Goal: Task Accomplishment & Management: Use online tool/utility

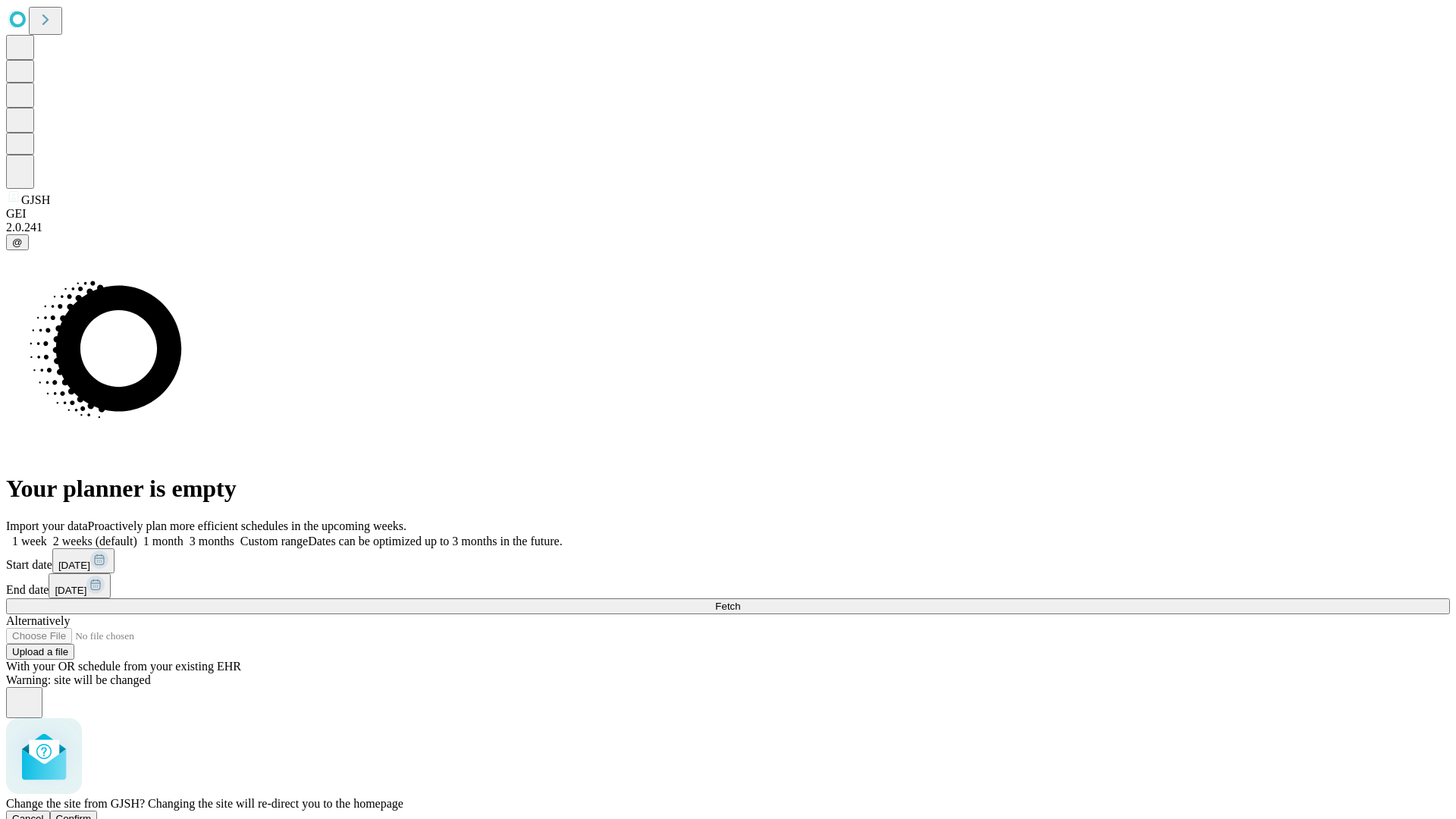
click at [92, 813] on span "Confirm" at bounding box center [74, 819] width 35 height 12
click at [183, 535] on label "1 month" at bounding box center [159, 540] width 46 height 13
click at [740, 600] on span "Fetch" at bounding box center [728, 606] width 25 height 12
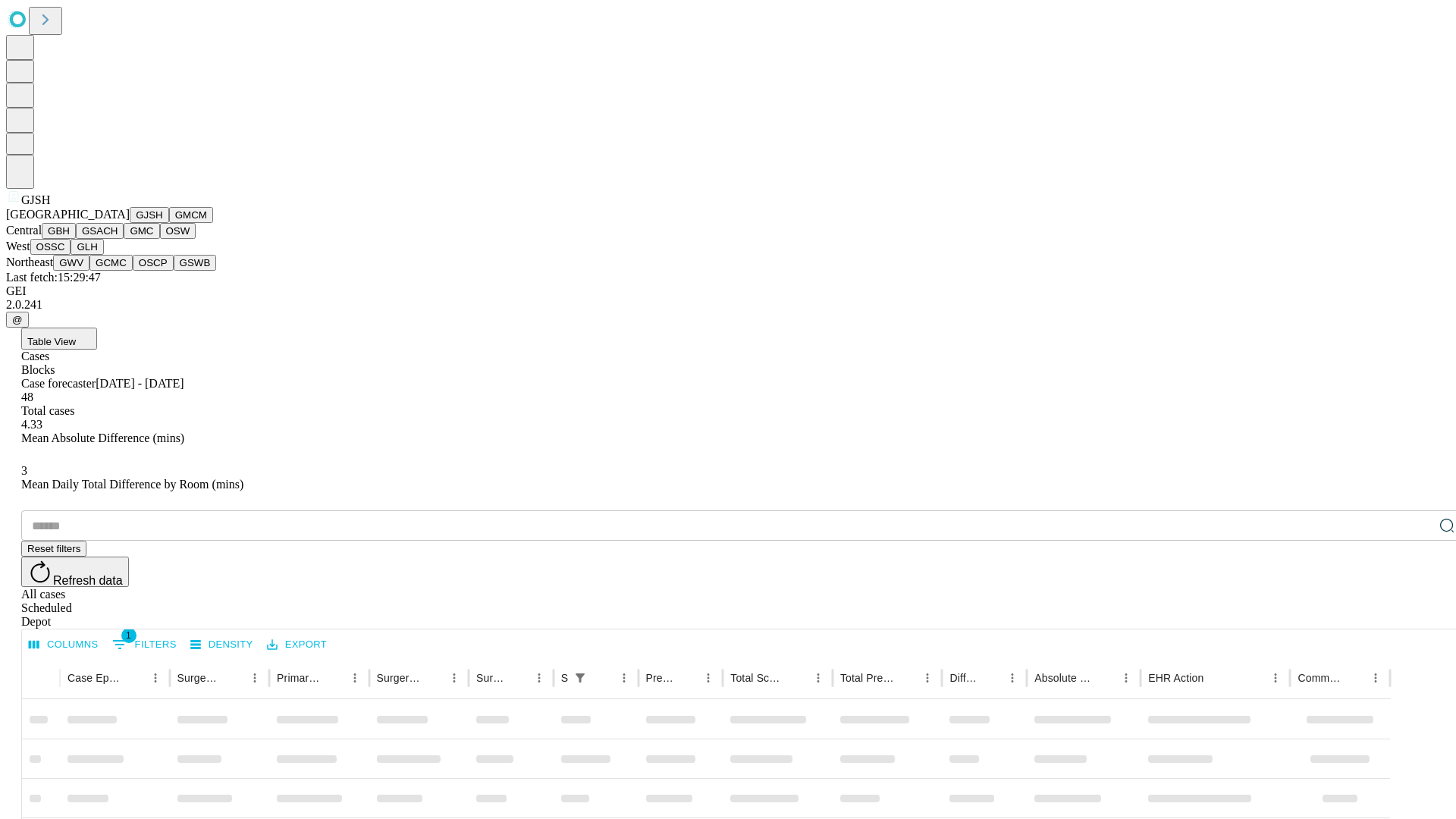
click at [169, 223] on button "GMCM" at bounding box center [191, 215] width 44 height 16
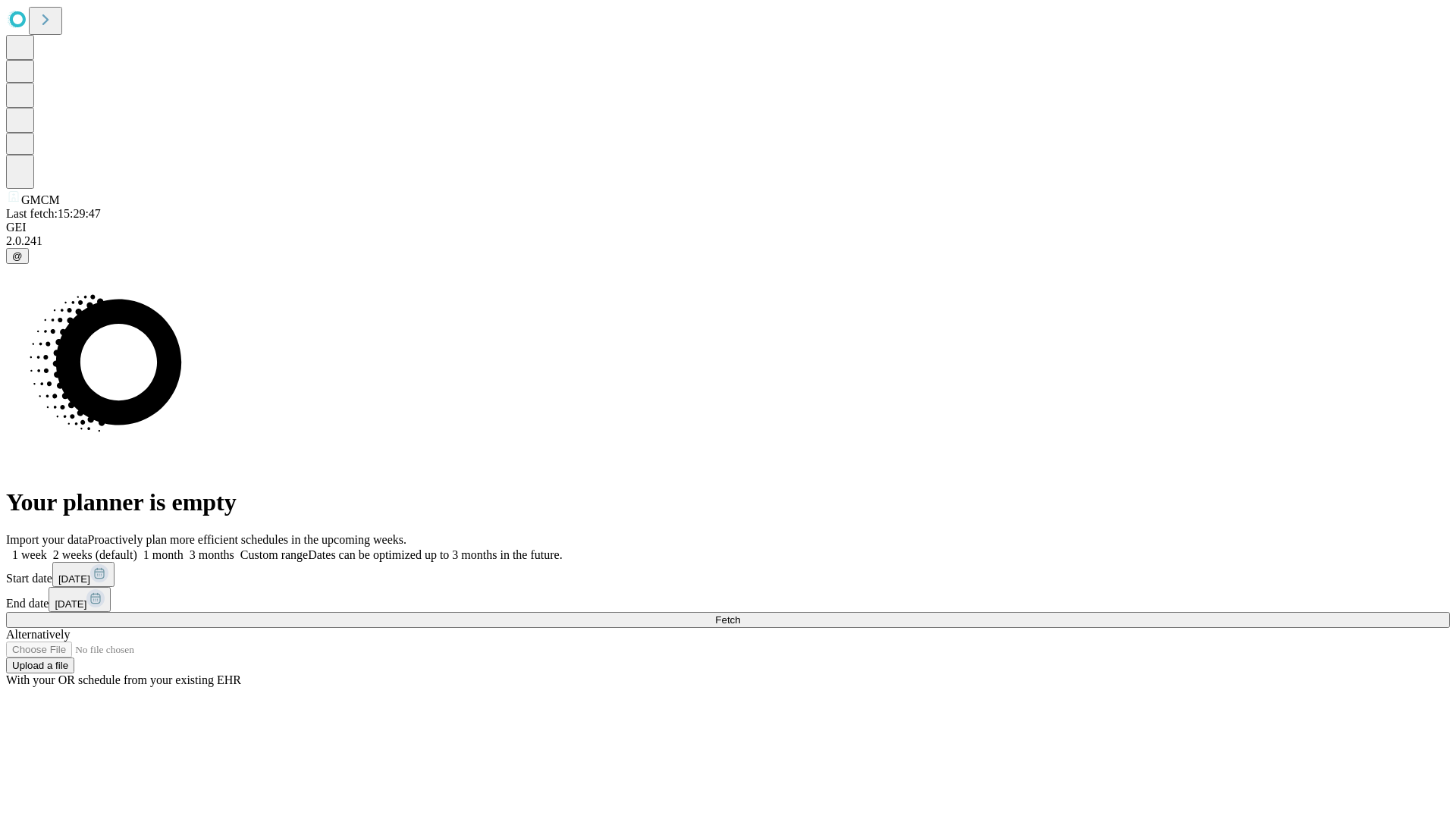
click at [183, 548] on label "1 month" at bounding box center [159, 554] width 46 height 13
click at [740, 614] on span "Fetch" at bounding box center [728, 620] width 25 height 12
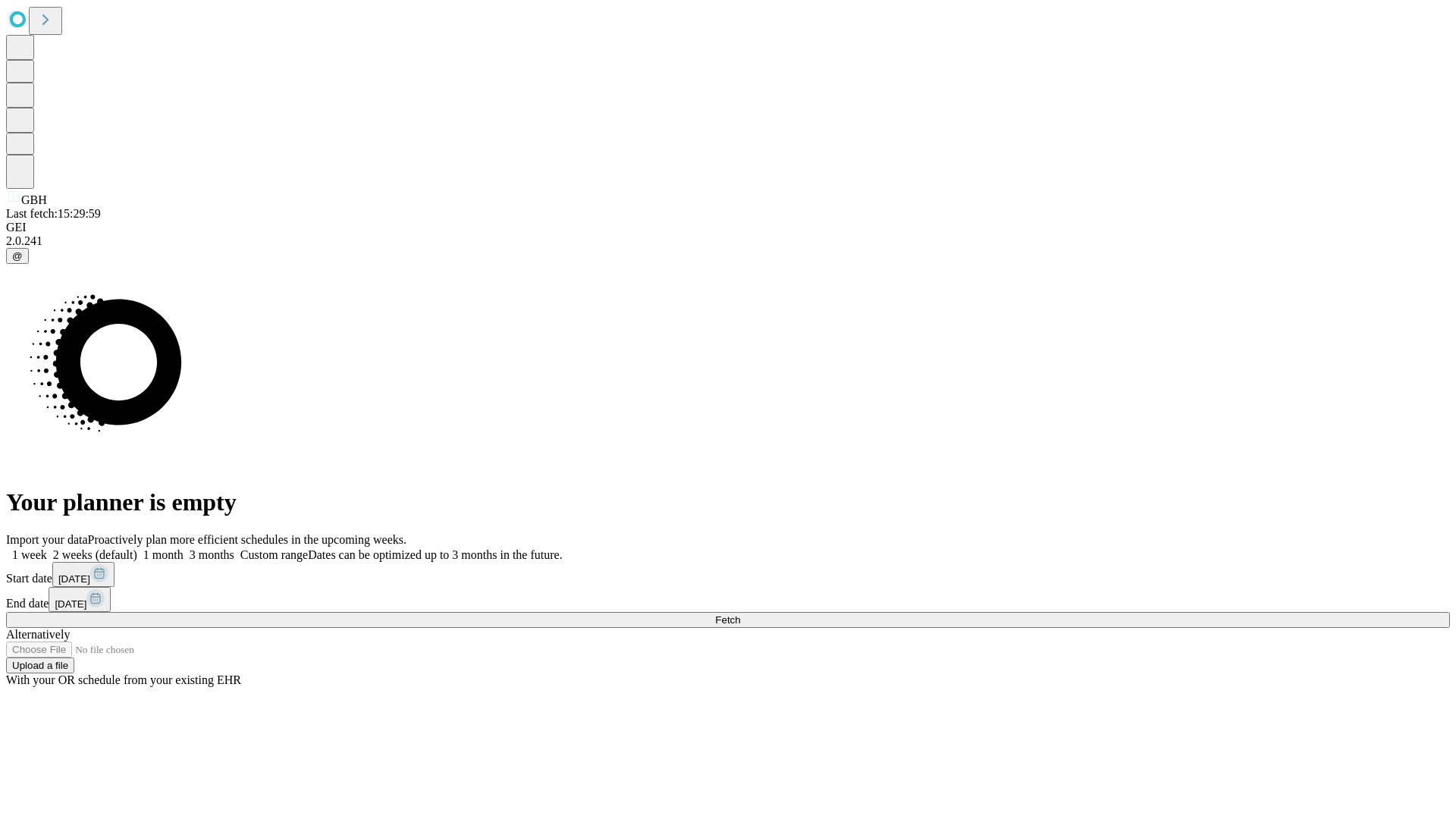
click at [183, 548] on label "1 month" at bounding box center [159, 554] width 46 height 13
click at [740, 614] on span "Fetch" at bounding box center [728, 620] width 25 height 12
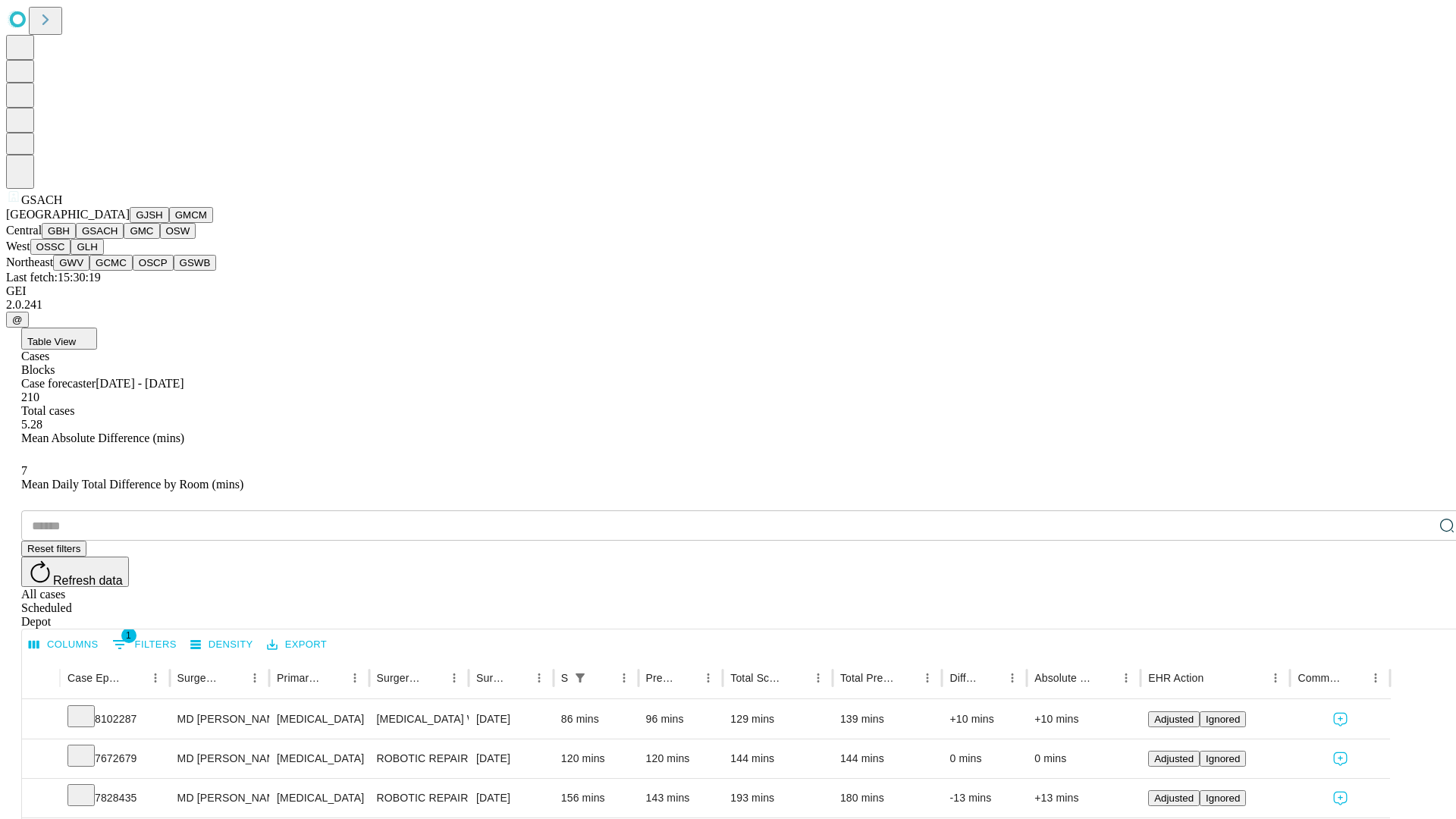
click at [124, 239] on button "GMC" at bounding box center [142, 231] width 35 height 16
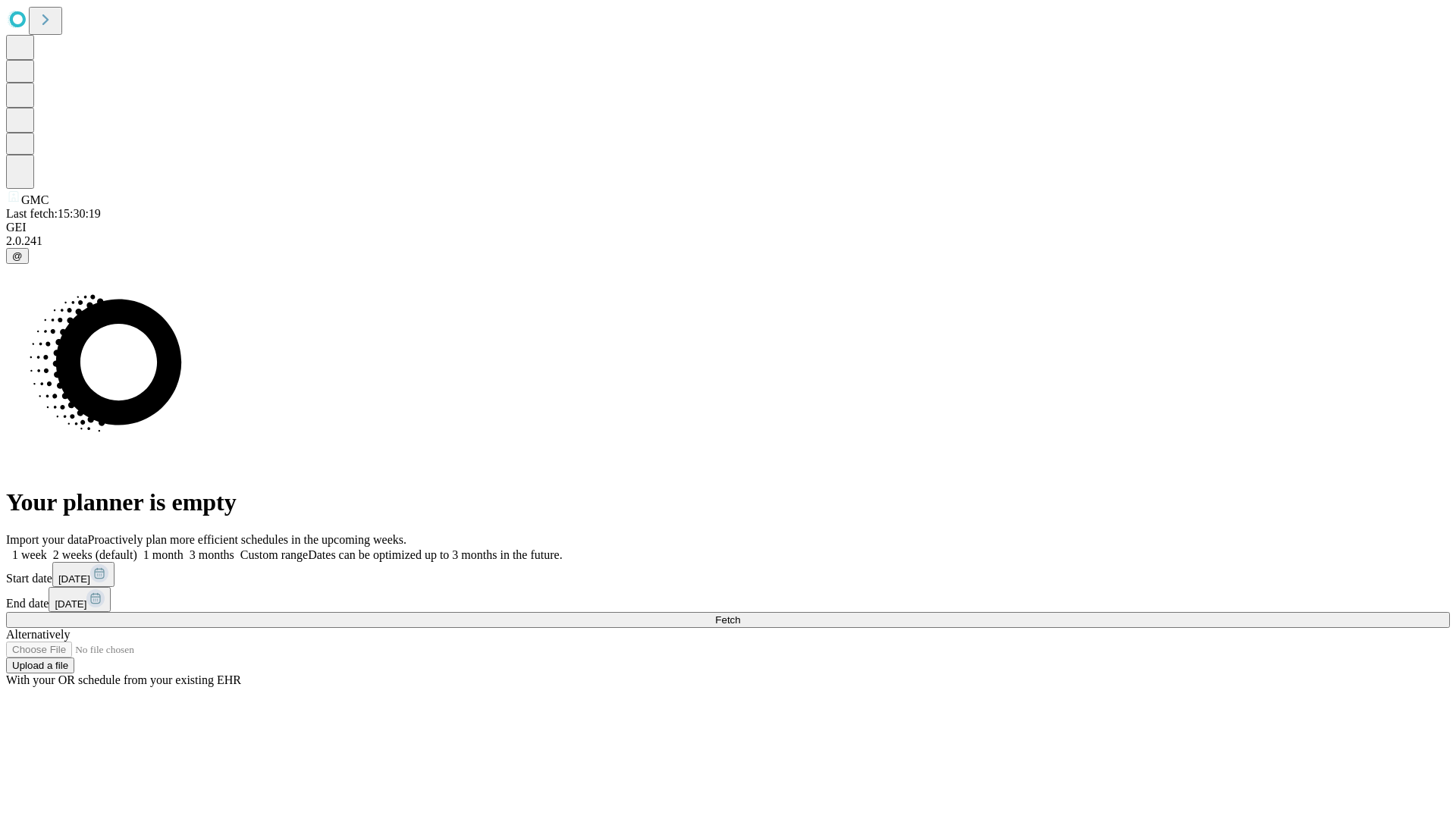
click at [183, 548] on label "1 month" at bounding box center [159, 554] width 46 height 13
click at [740, 614] on span "Fetch" at bounding box center [728, 620] width 25 height 12
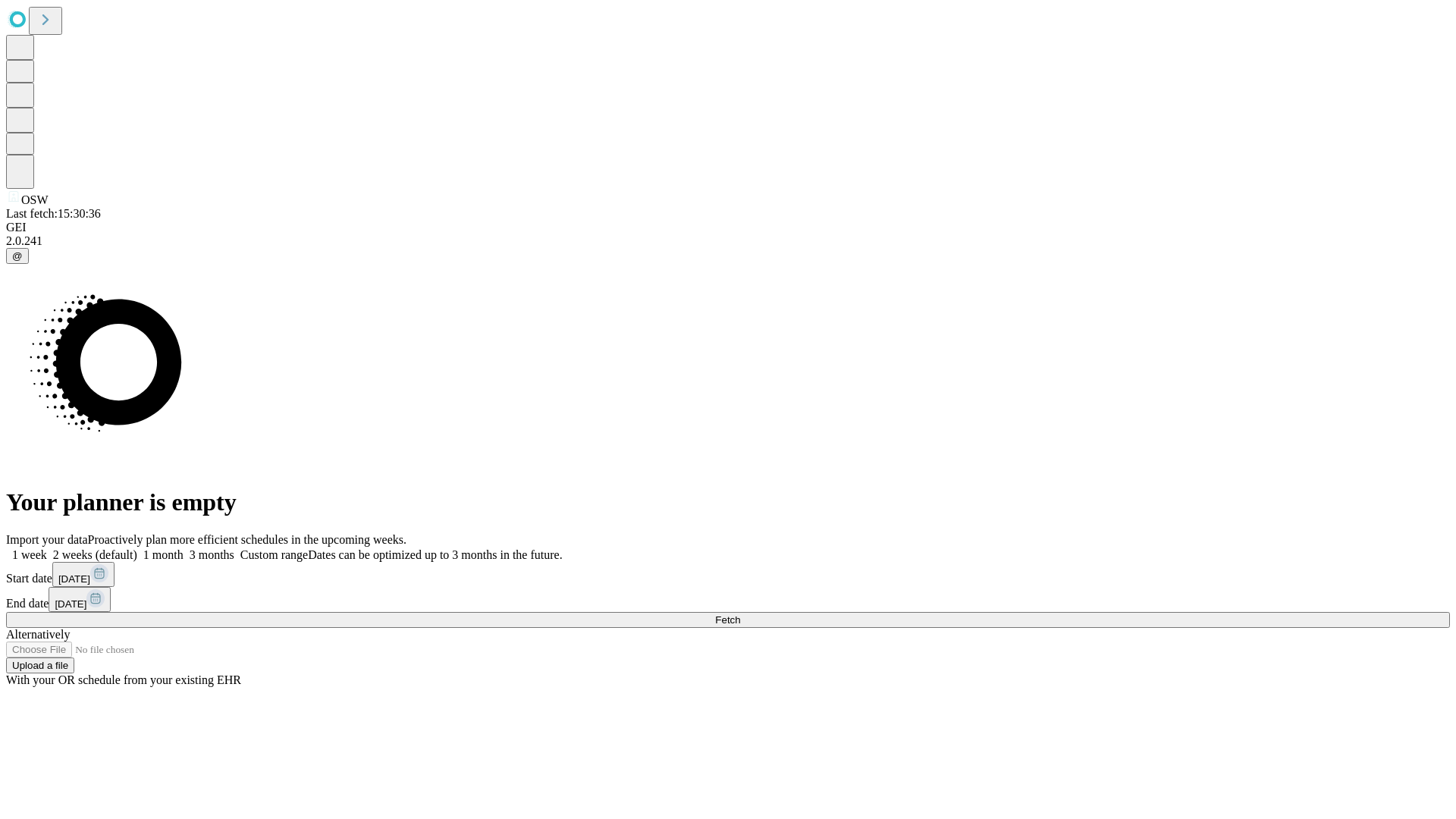
click at [183, 548] on label "1 month" at bounding box center [159, 554] width 46 height 13
click at [740, 614] on span "Fetch" at bounding box center [728, 620] width 25 height 12
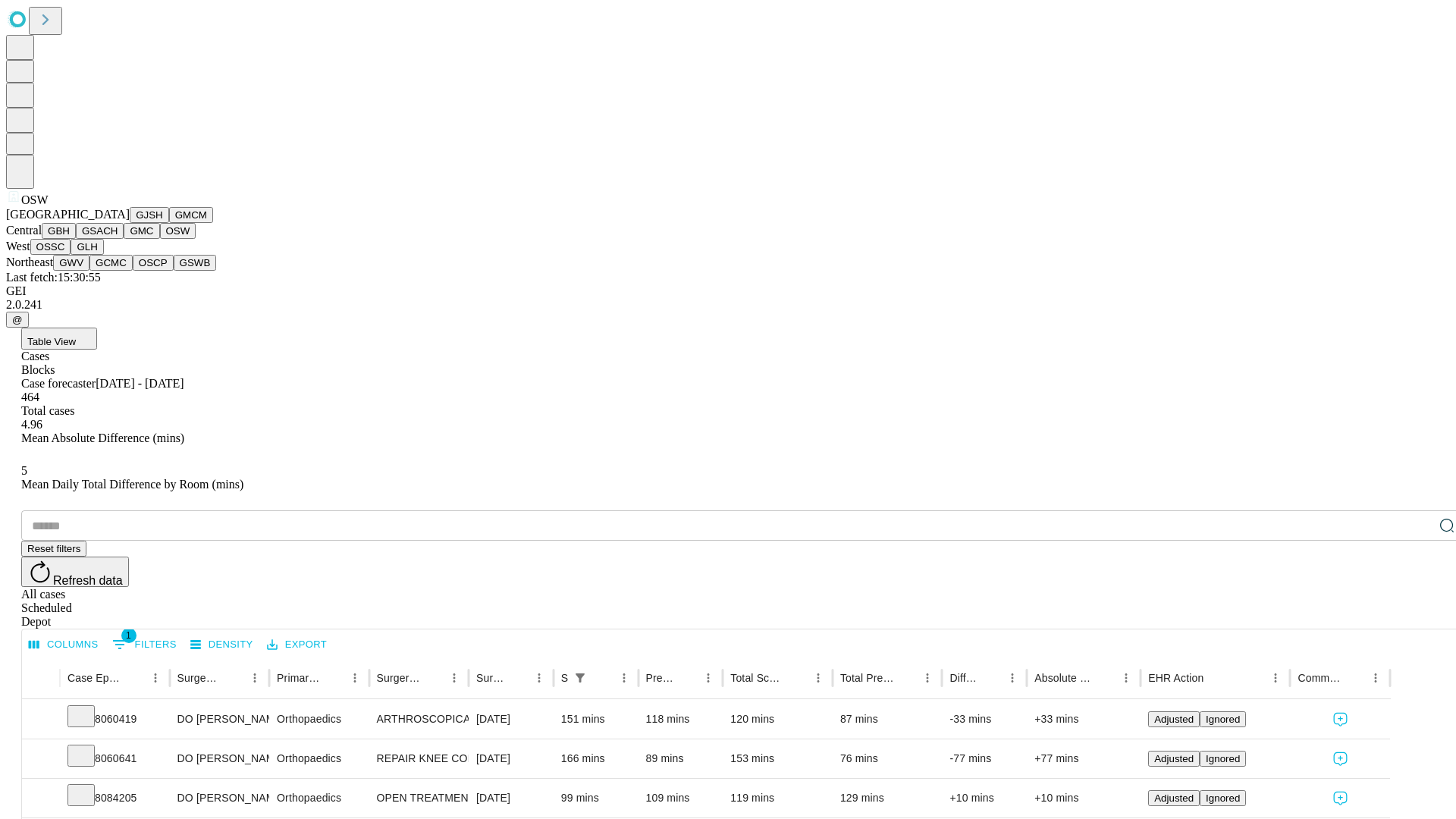
click at [71, 255] on button "OSSC" at bounding box center [51, 247] width 41 height 16
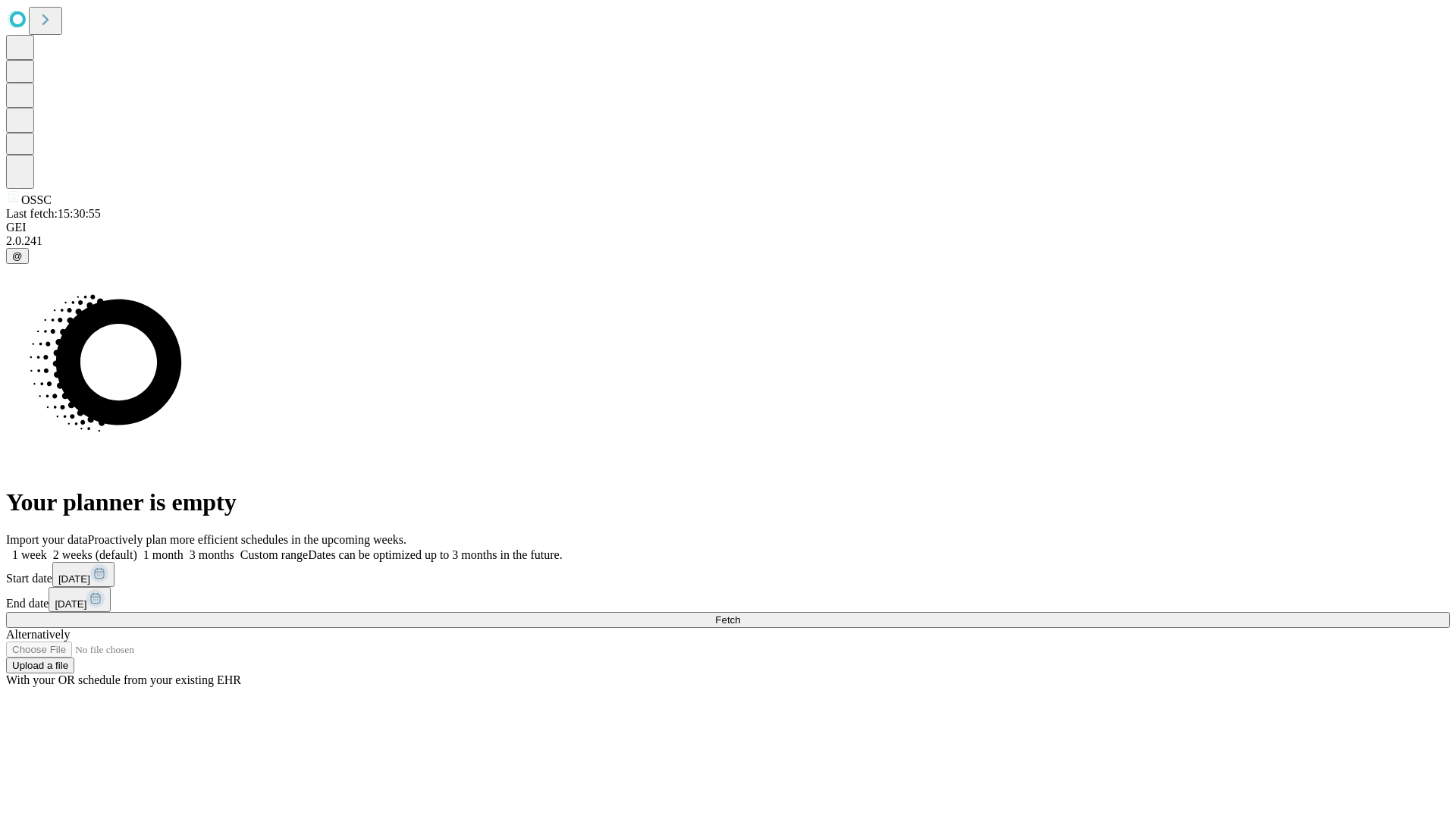
click at [183, 548] on label "1 month" at bounding box center [159, 554] width 46 height 13
click at [740, 614] on span "Fetch" at bounding box center [728, 620] width 25 height 12
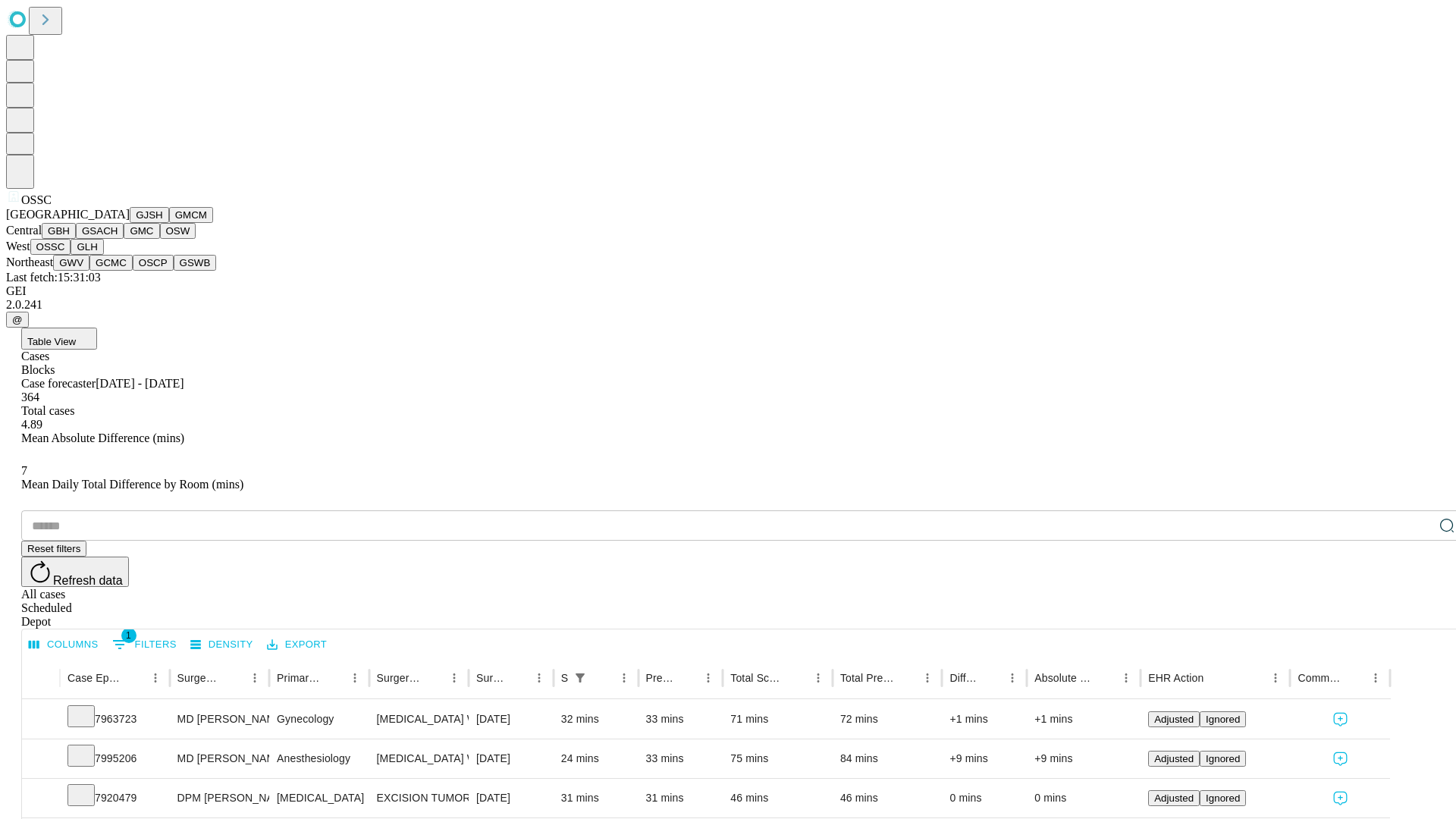
click at [103, 255] on button "GLH" at bounding box center [87, 247] width 32 height 16
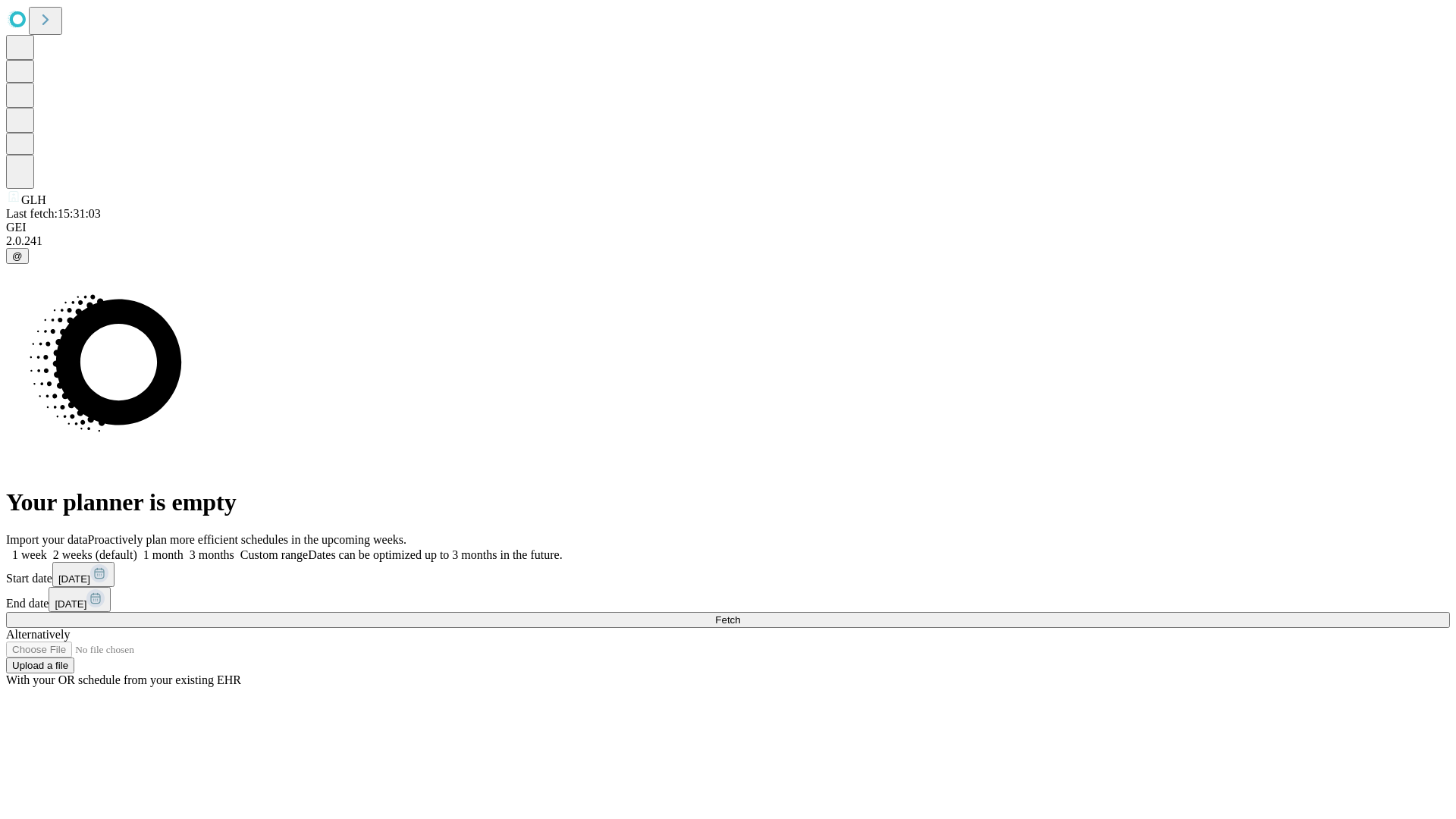
click at [740, 614] on span "Fetch" at bounding box center [728, 620] width 25 height 12
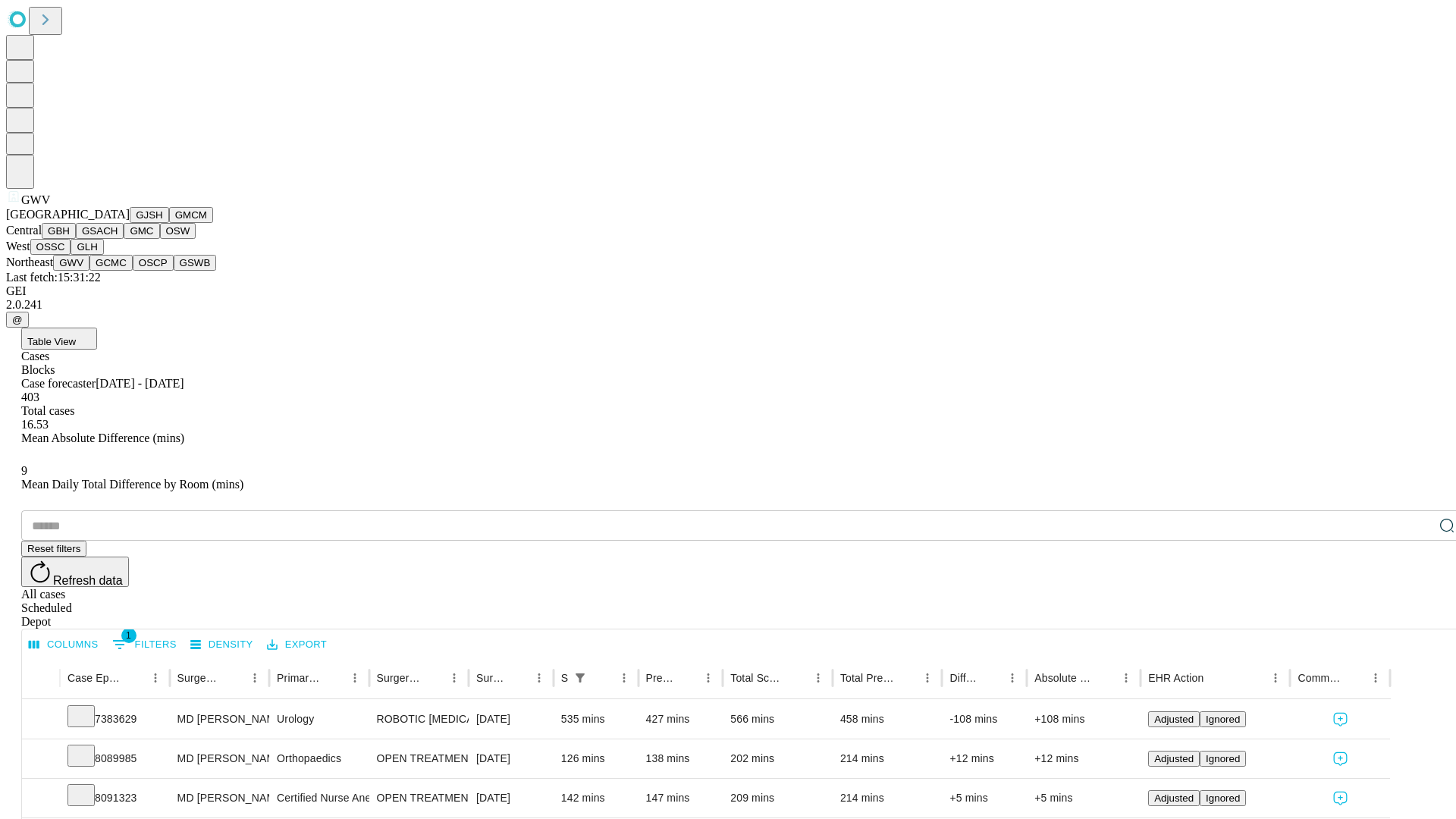
click at [117, 271] on button "GCMC" at bounding box center [111, 263] width 43 height 16
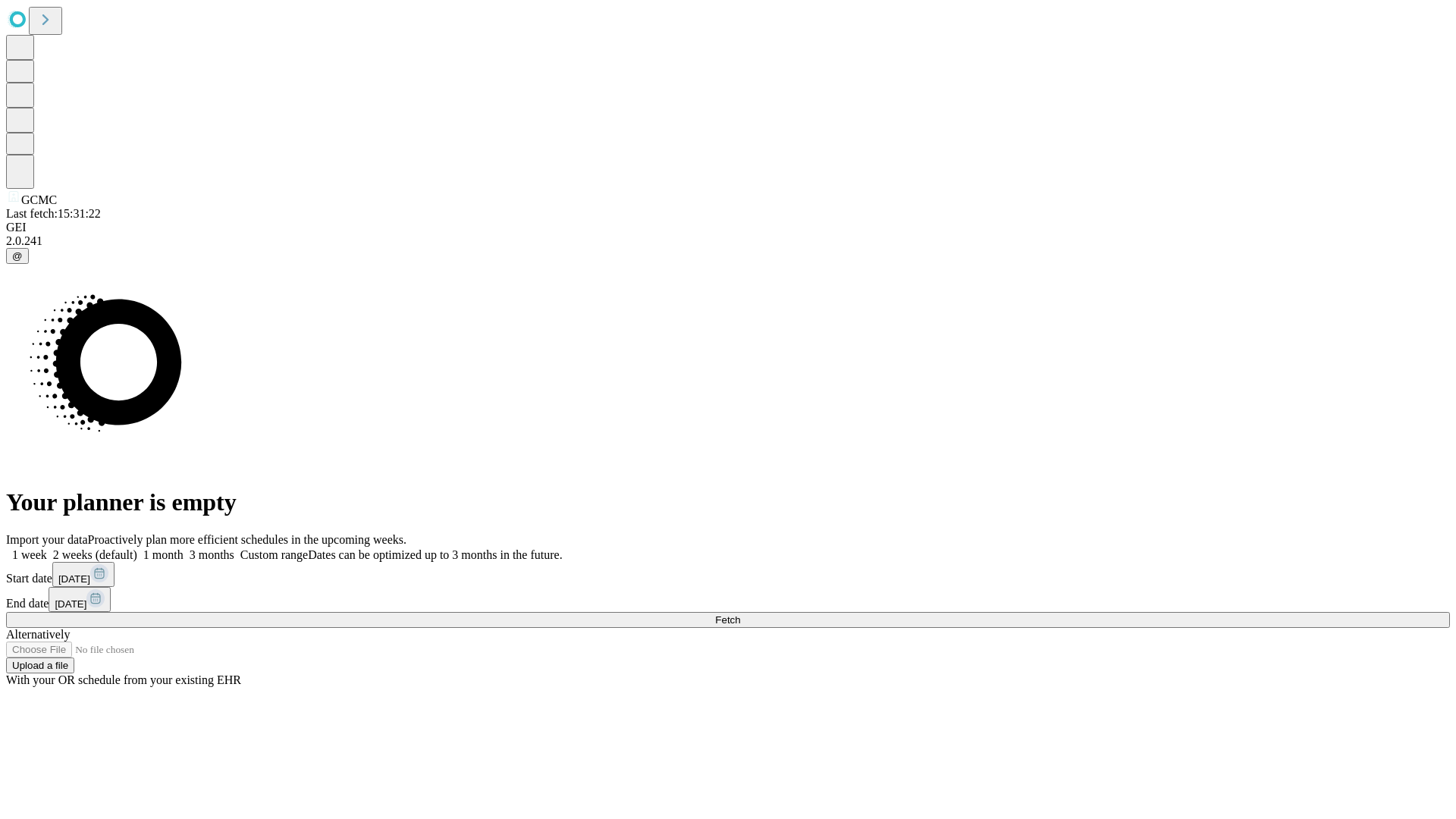
click at [183, 548] on label "1 month" at bounding box center [159, 554] width 46 height 13
click at [740, 614] on span "Fetch" at bounding box center [728, 620] width 25 height 12
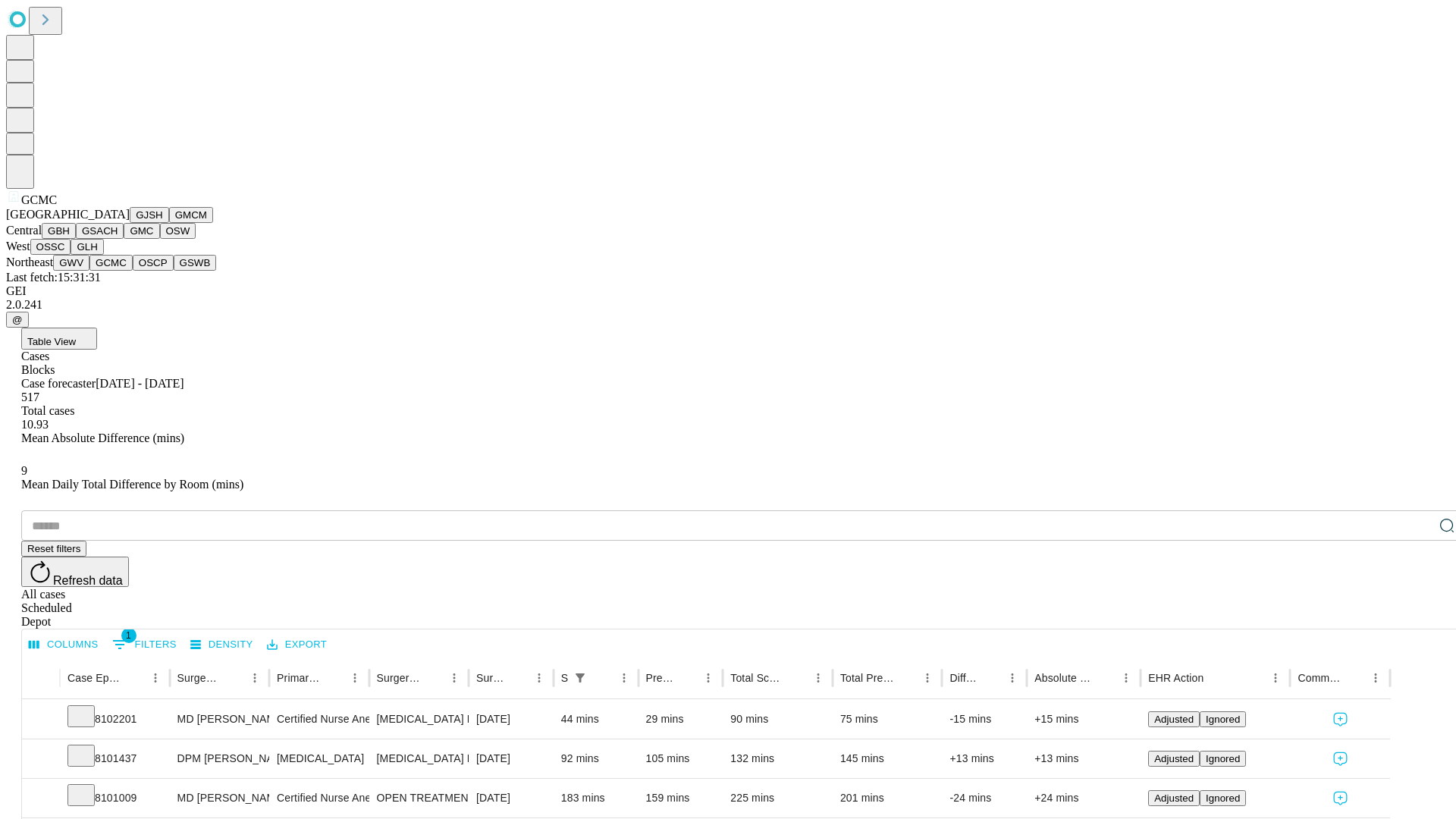
click at [133, 271] on button "OSCP" at bounding box center [154, 263] width 41 height 16
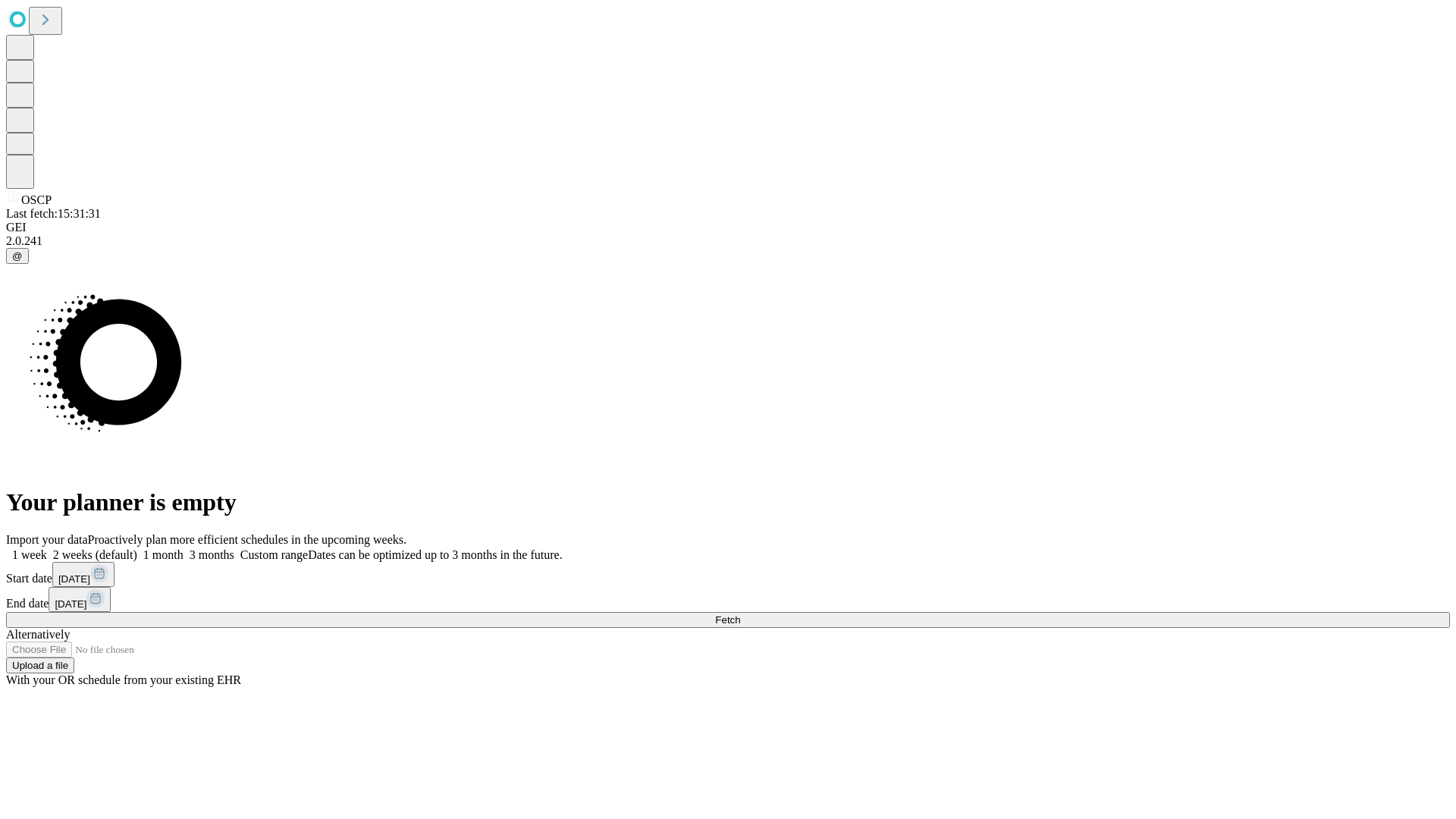
click at [183, 548] on label "1 month" at bounding box center [159, 554] width 46 height 13
click at [740, 614] on span "Fetch" at bounding box center [728, 620] width 25 height 12
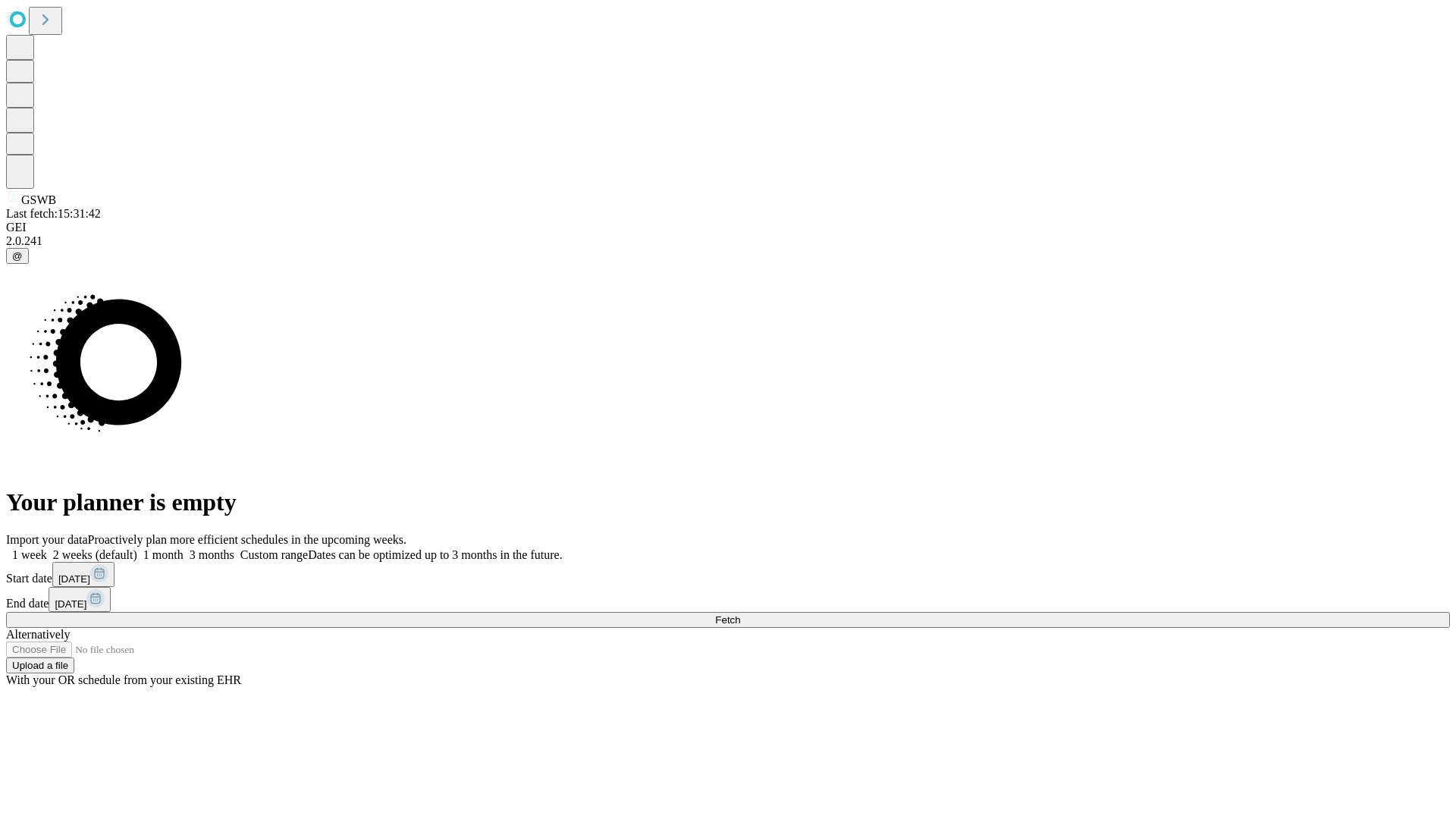
click at [740, 614] on span "Fetch" at bounding box center [728, 620] width 25 height 12
